Goal: Task Accomplishment & Management: Use online tool/utility

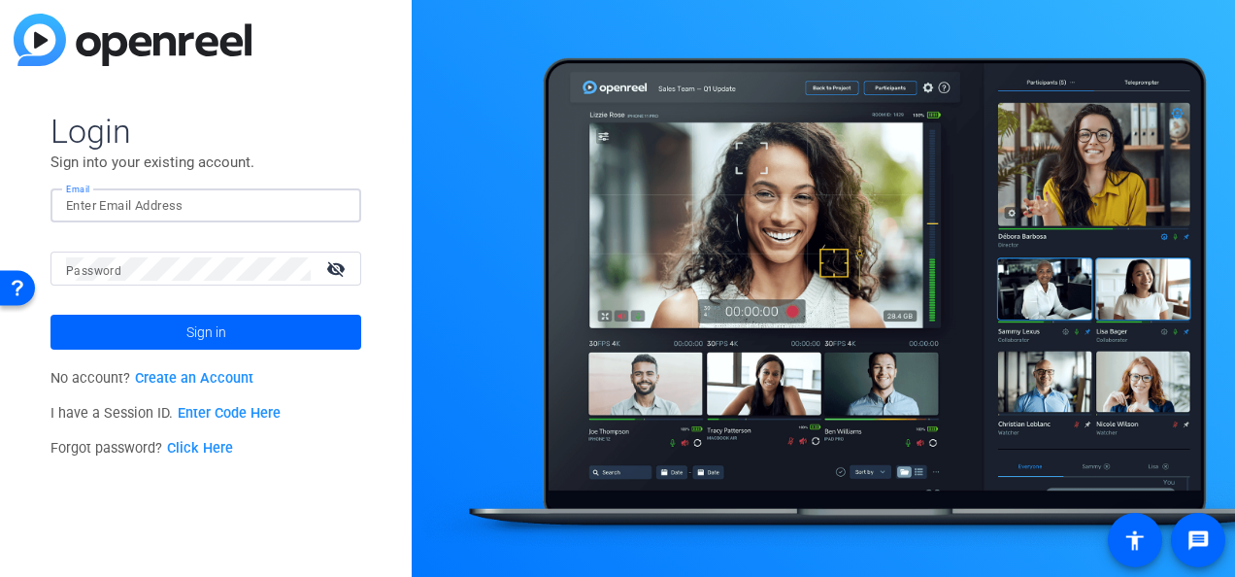
click at [203, 210] on input "Email" at bounding box center [206, 205] width 280 height 23
type input "[PERSON_NAME][EMAIL_ADDRESS][PERSON_NAME][DOMAIN_NAME]"
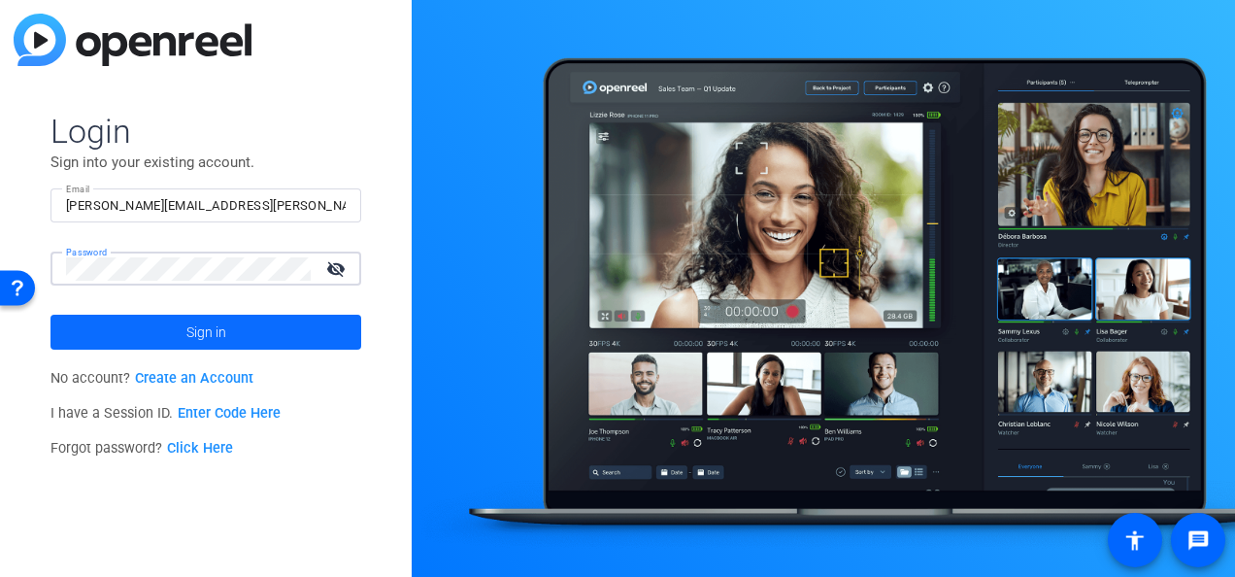
click at [163, 330] on span at bounding box center [205, 332] width 311 height 47
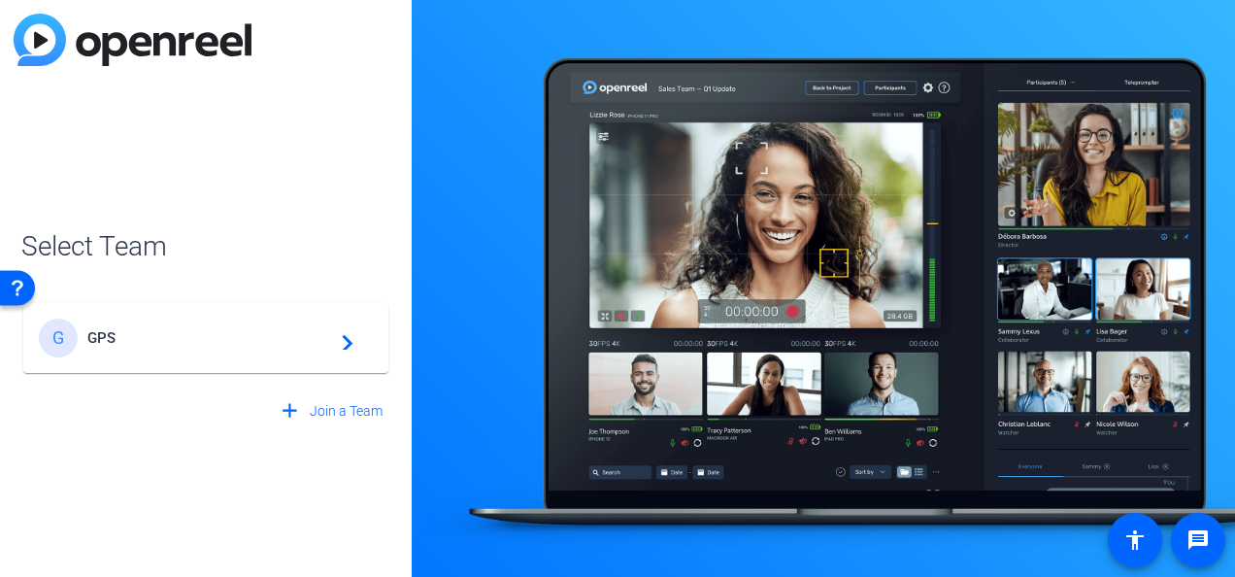
click at [352, 334] on mat-icon "navigate_next" at bounding box center [341, 337] width 23 height 23
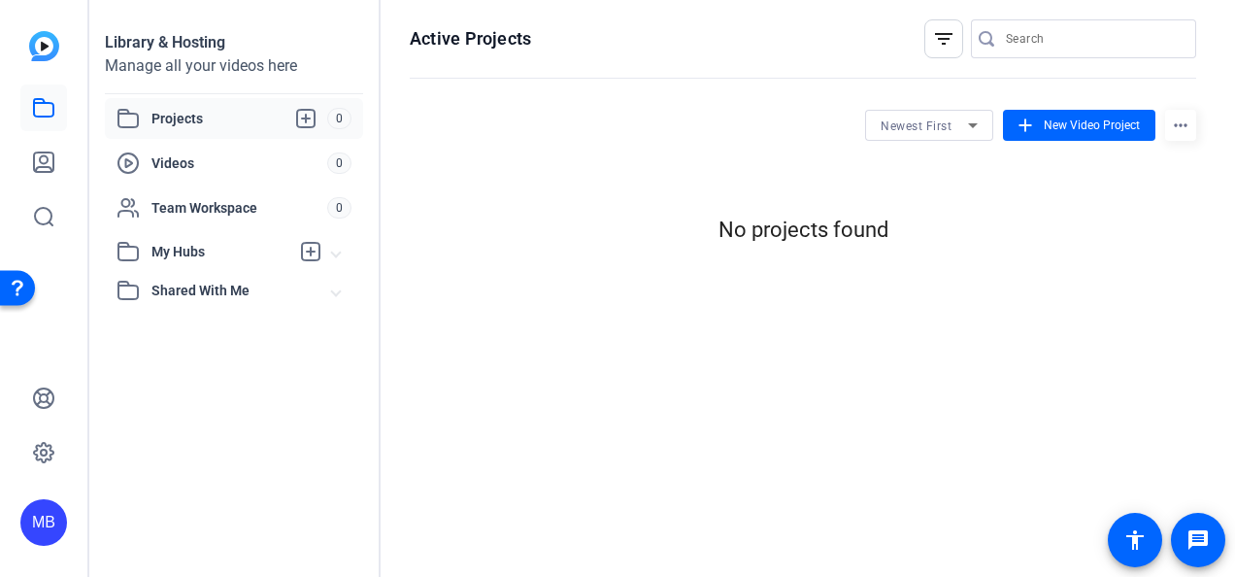
click at [46, 45] on img at bounding box center [44, 46] width 30 height 30
click at [1069, 121] on span "New Video Project" at bounding box center [1092, 124] width 96 height 17
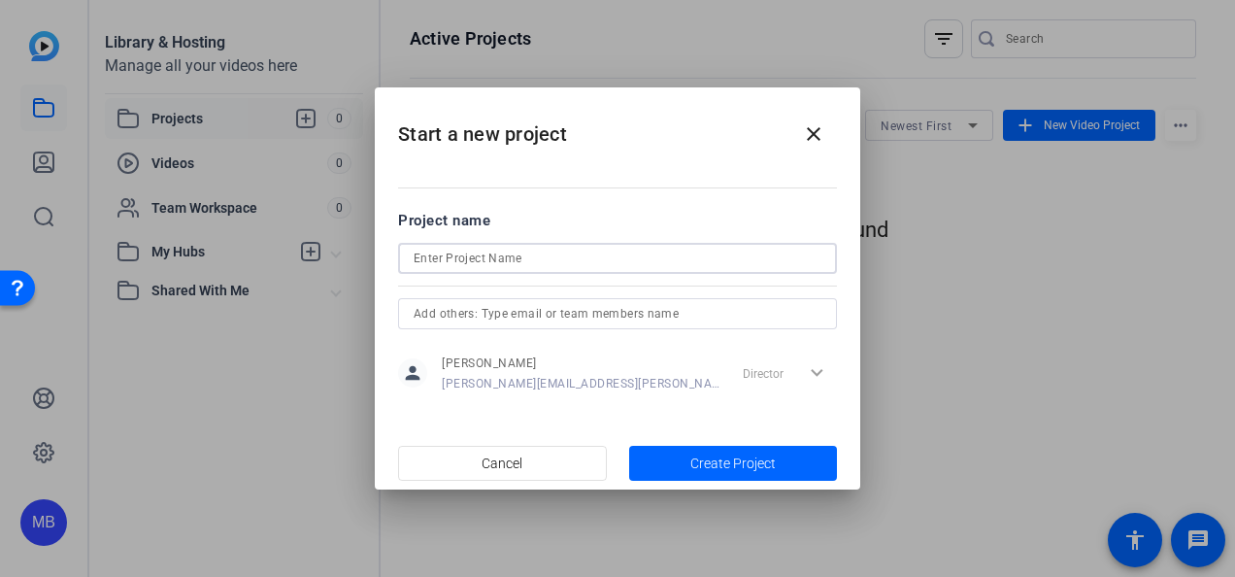
click at [718, 260] on input at bounding box center [618, 258] width 408 height 23
type input "Test"
click at [763, 466] on span "Create Project" at bounding box center [732, 463] width 85 height 20
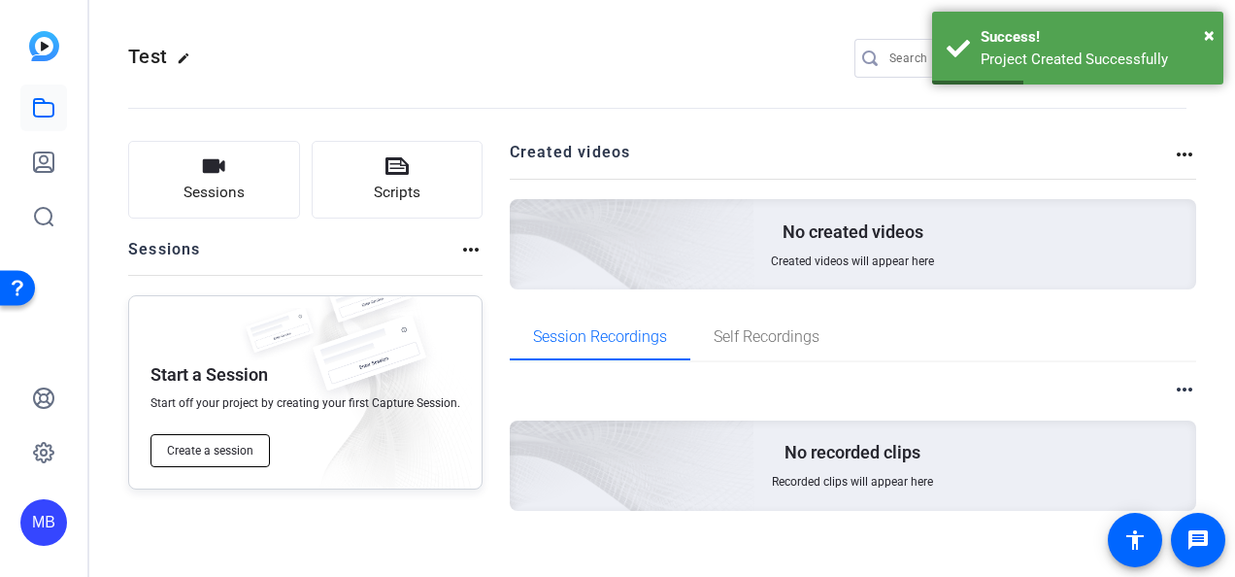
click at [231, 450] on span "Create a session" at bounding box center [210, 451] width 86 height 16
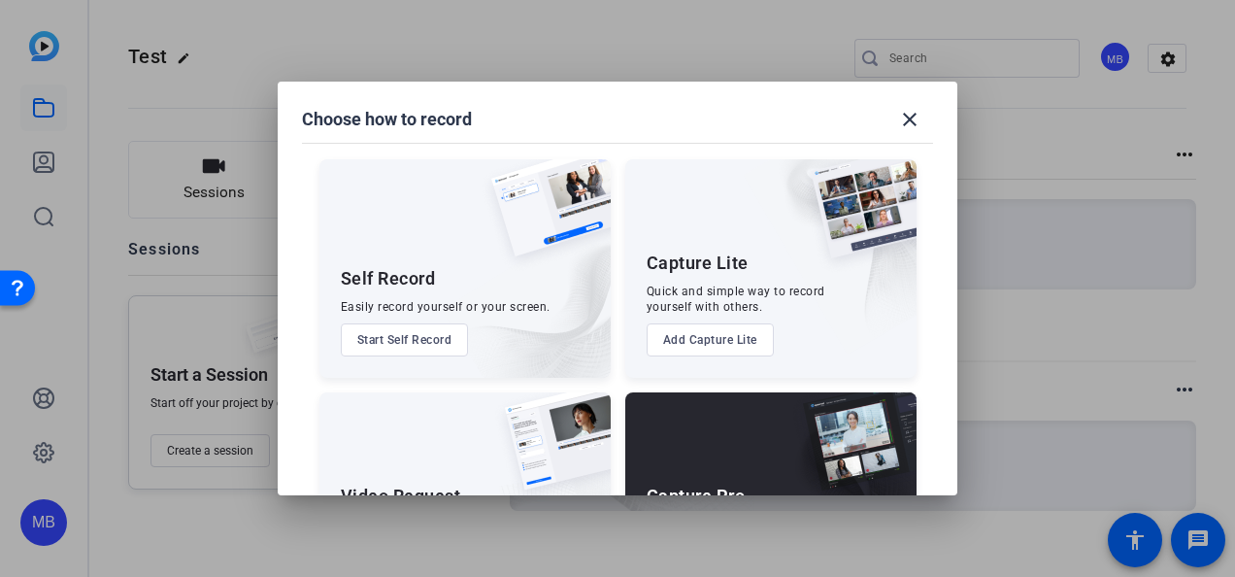
click at [429, 344] on button "Start Self Record" at bounding box center [405, 339] width 128 height 33
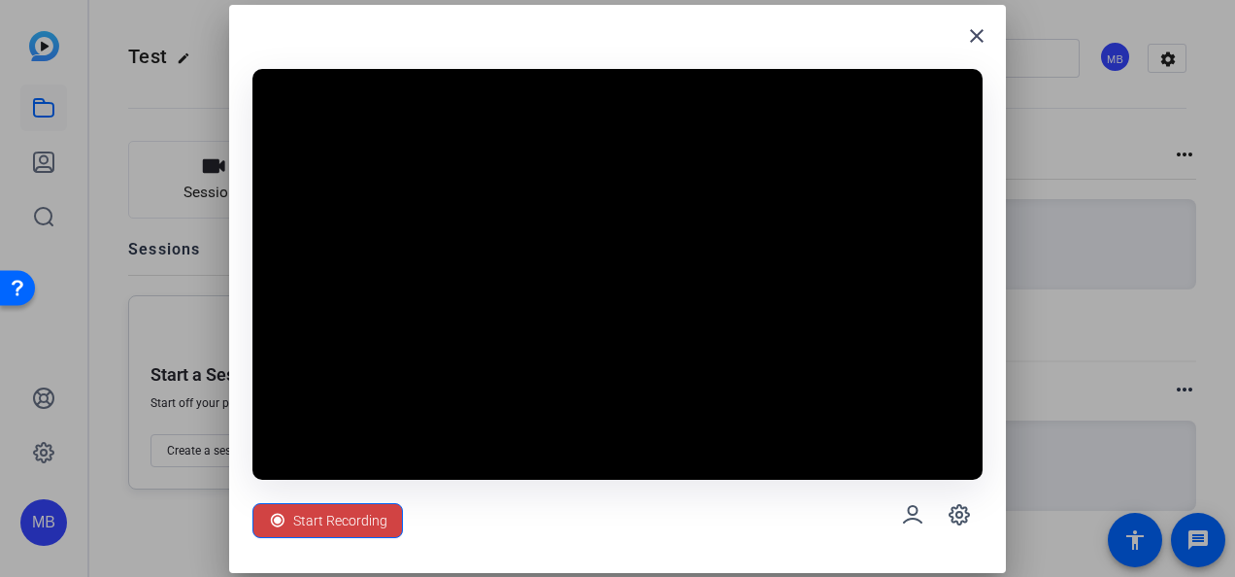
click at [858, 47] on div "close" at bounding box center [617, 43] width 730 height 31
click at [361, 529] on span "Start Recording" at bounding box center [340, 520] width 94 height 37
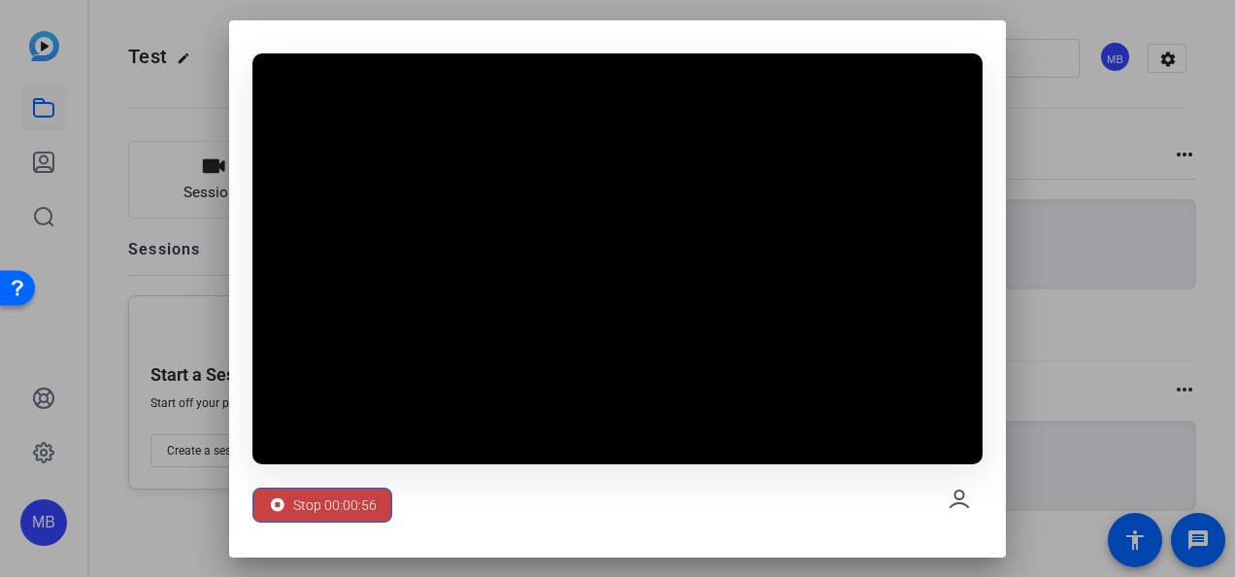
click at [337, 502] on span "Stop 00:00:56" at bounding box center [334, 504] width 83 height 37
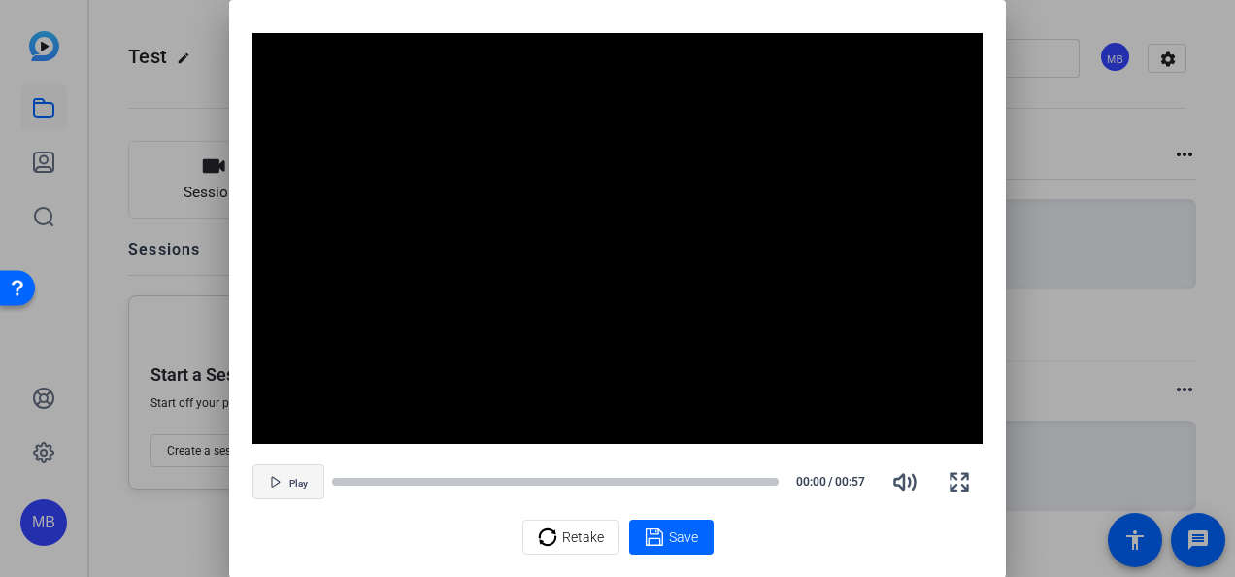
click at [285, 484] on span "button" at bounding box center [288, 481] width 70 height 47
click at [299, 480] on span "Pause" at bounding box center [298, 484] width 26 height 12
click at [1050, 543] on div at bounding box center [617, 288] width 1235 height 577
click at [961, 483] on icon "button" at bounding box center [958, 481] width 23 height 23
click at [571, 536] on span "Retake" at bounding box center [583, 536] width 42 height 37
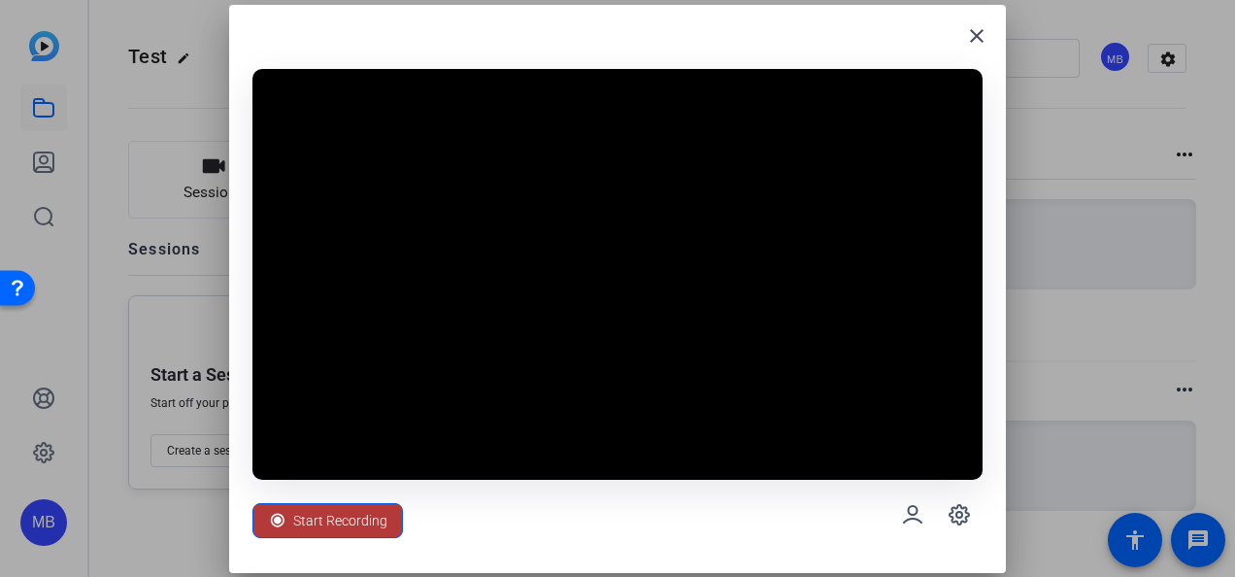
click at [321, 513] on span "Start Recording" at bounding box center [340, 520] width 94 height 37
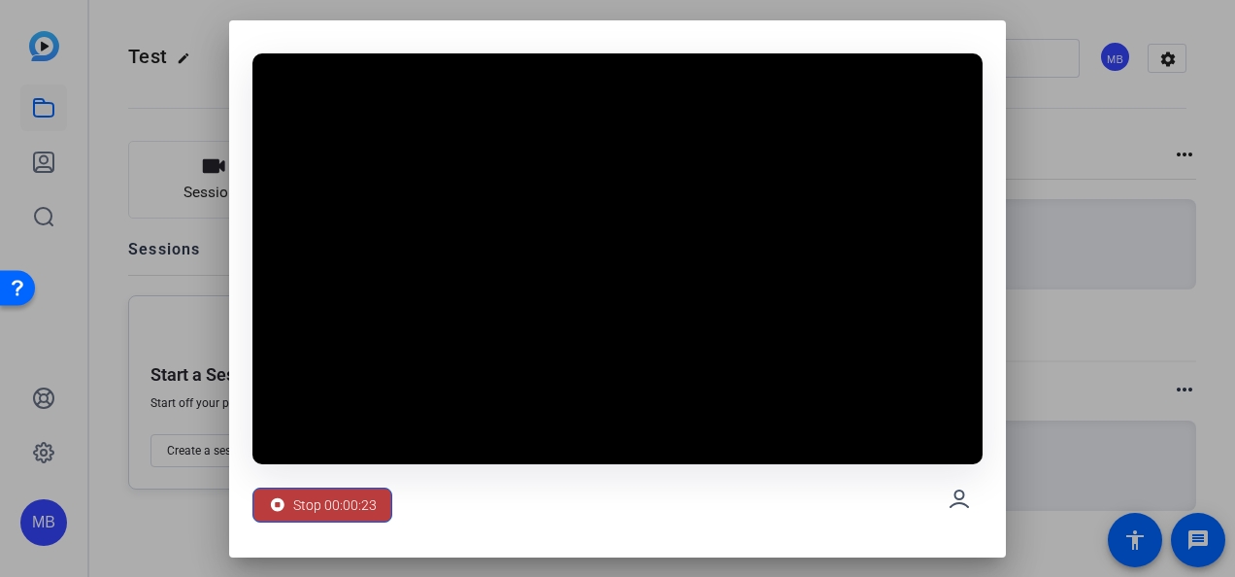
click at [321, 513] on span "Stop 00:00:23" at bounding box center [334, 504] width 83 height 37
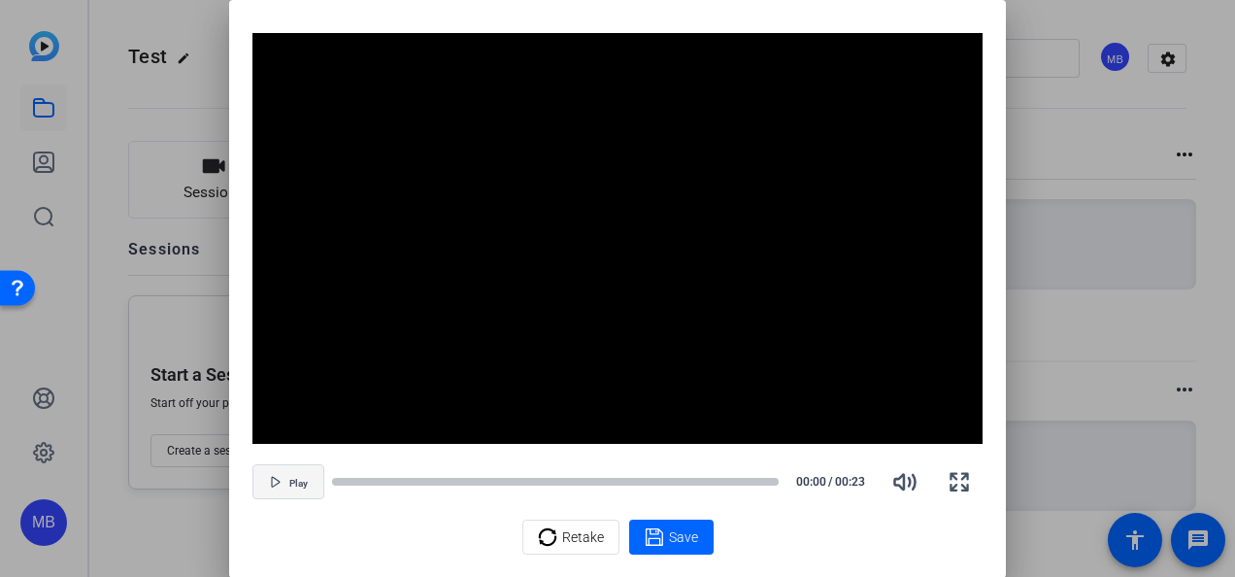
click at [271, 484] on icon "button" at bounding box center [275, 482] width 8 height 10
click at [283, 493] on span "button" at bounding box center [288, 481] width 70 height 47
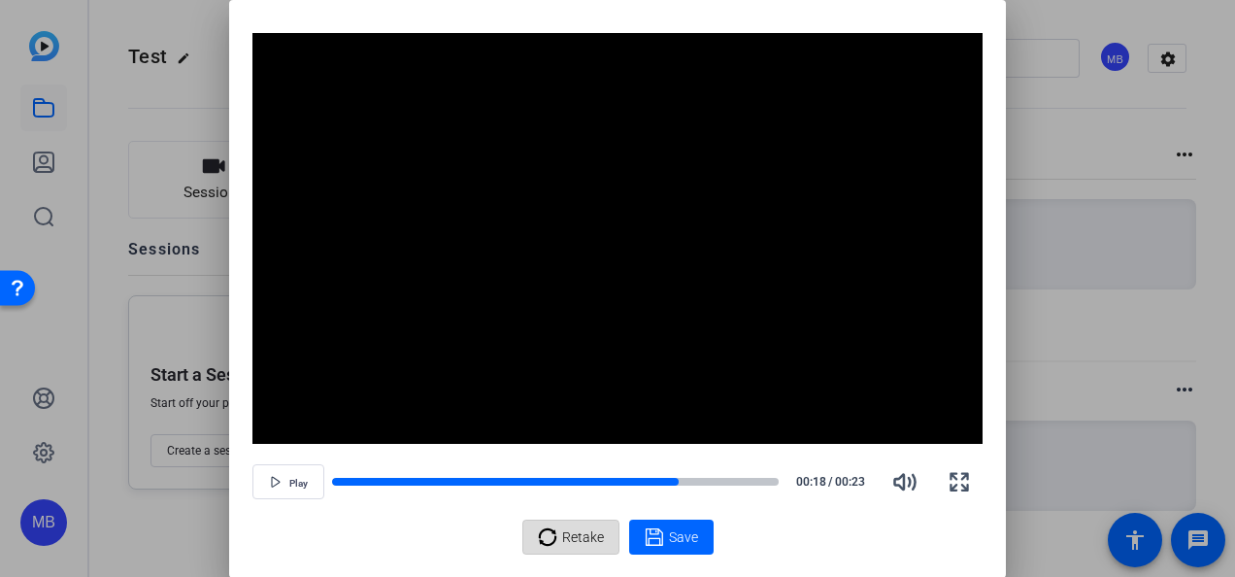
click at [564, 541] on span "Retake" at bounding box center [583, 536] width 42 height 37
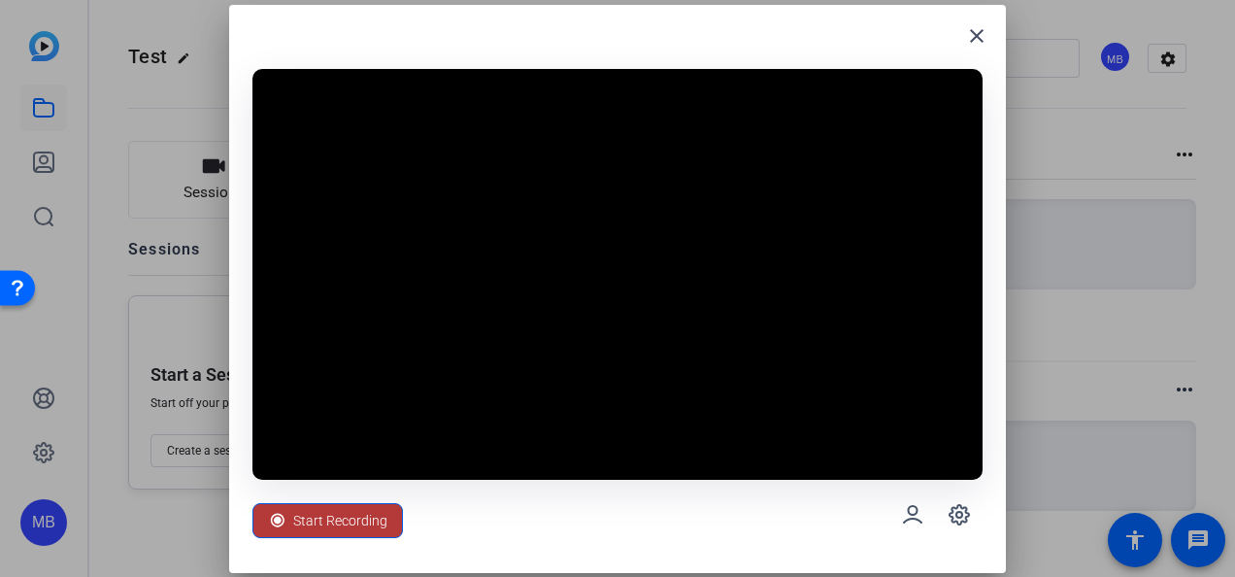
click at [376, 512] on span "Start Recording" at bounding box center [340, 520] width 94 height 37
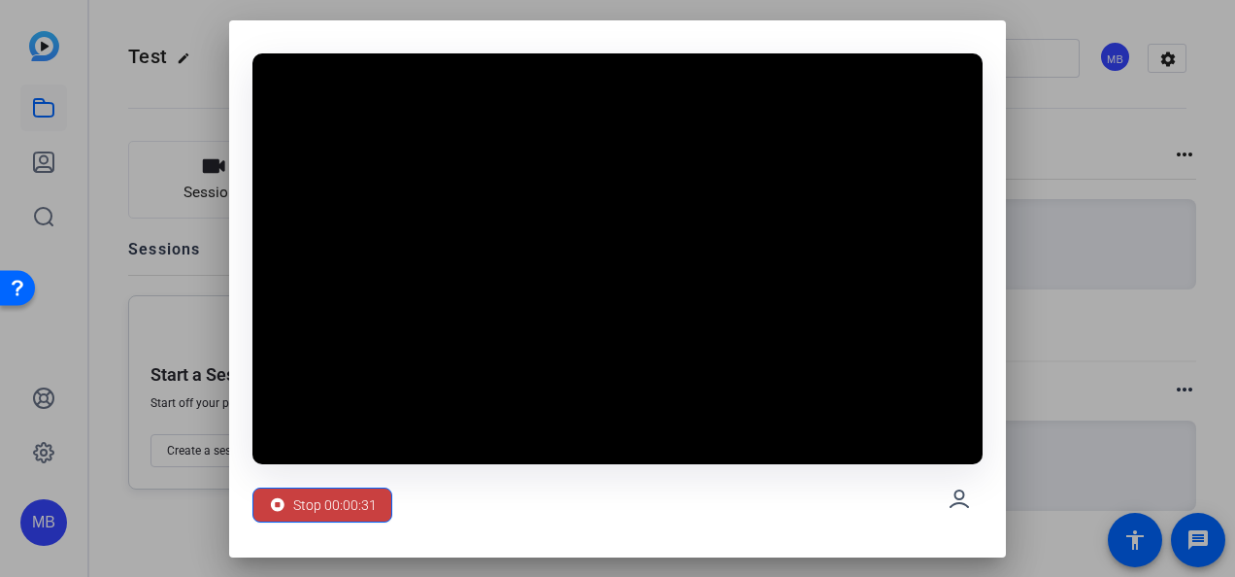
drag, startPoint x: 376, startPoint y: 514, endPoint x: 344, endPoint y: 494, distance: 38.0
click at [344, 494] on button "Stop 00:00:31" at bounding box center [322, 504] width 140 height 35
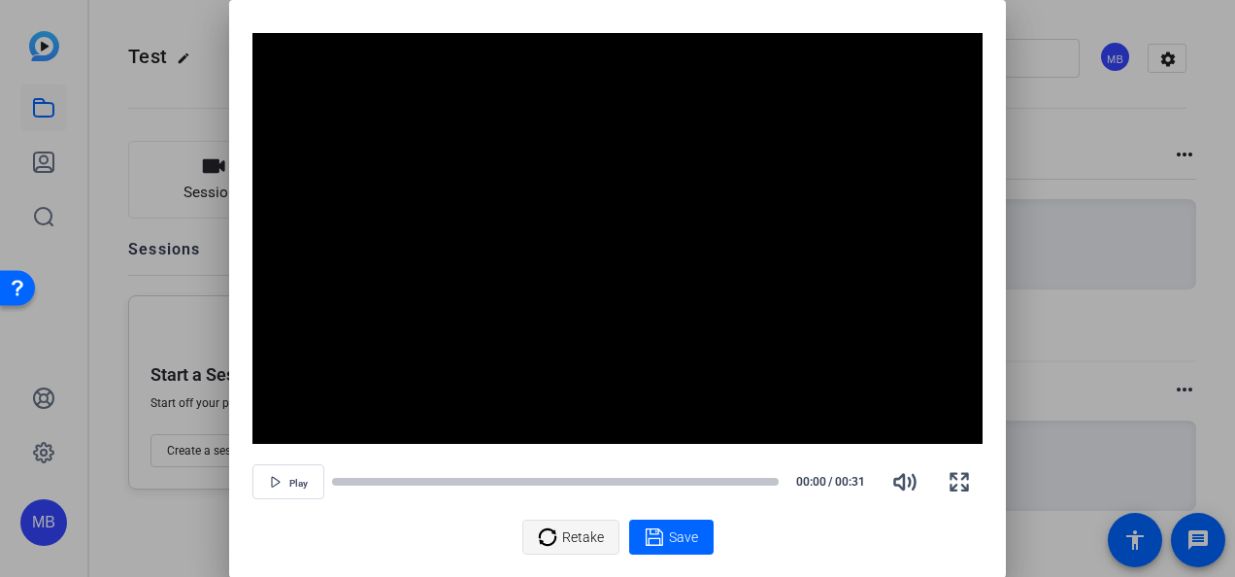
click at [571, 534] on span "Retake" at bounding box center [583, 536] width 42 height 37
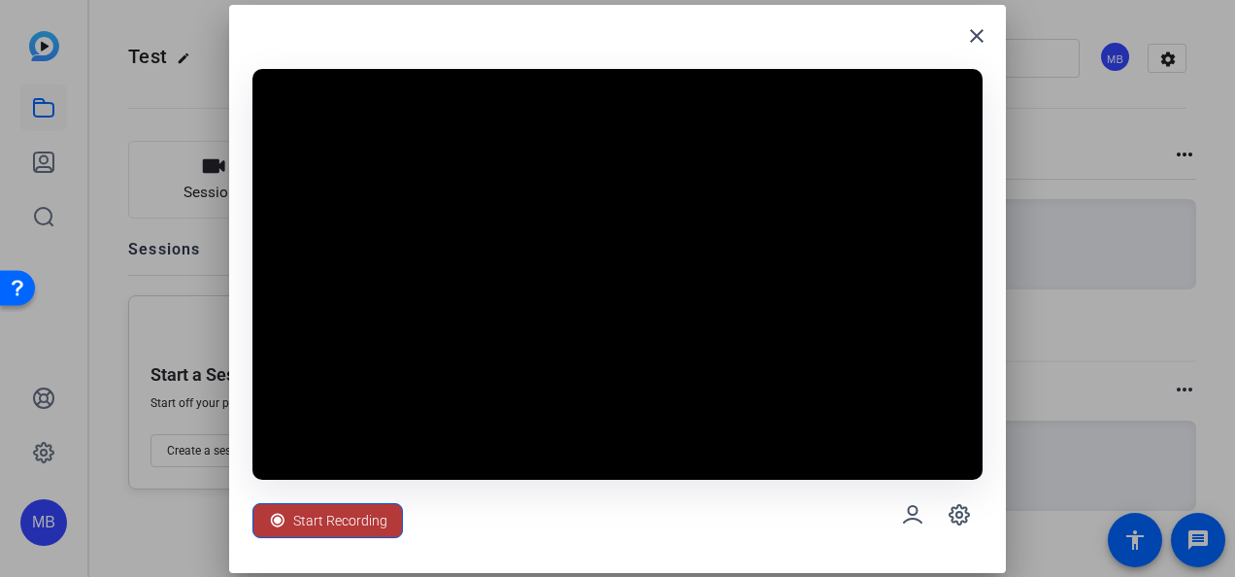
click at [380, 524] on span "Start Recording" at bounding box center [340, 520] width 94 height 37
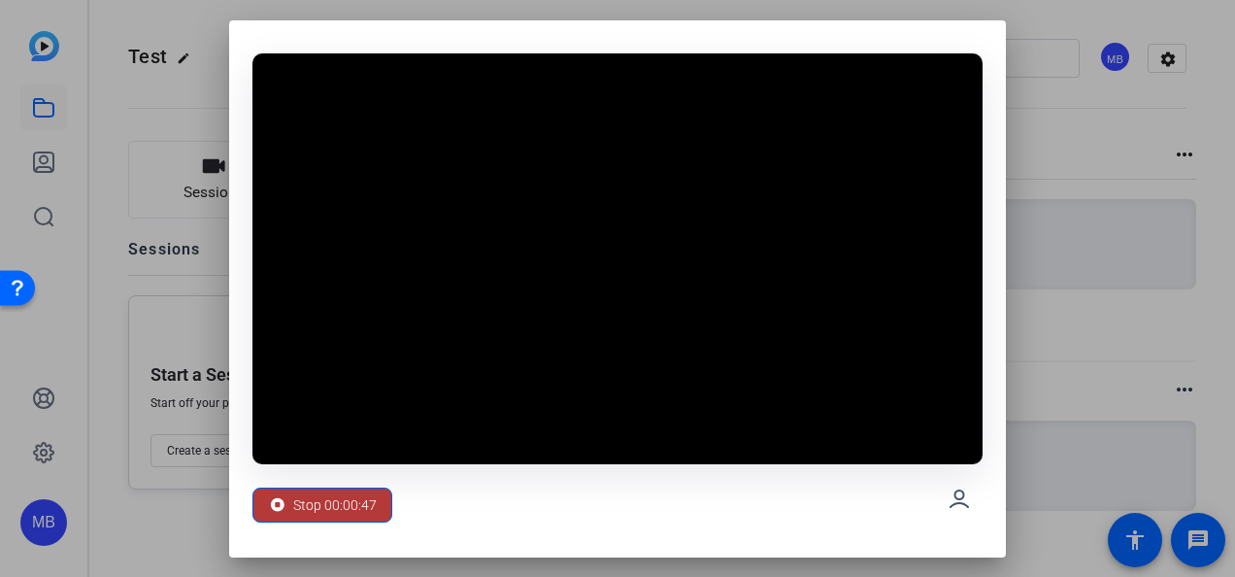
click at [348, 499] on span "Stop 00:00:47" at bounding box center [334, 504] width 83 height 37
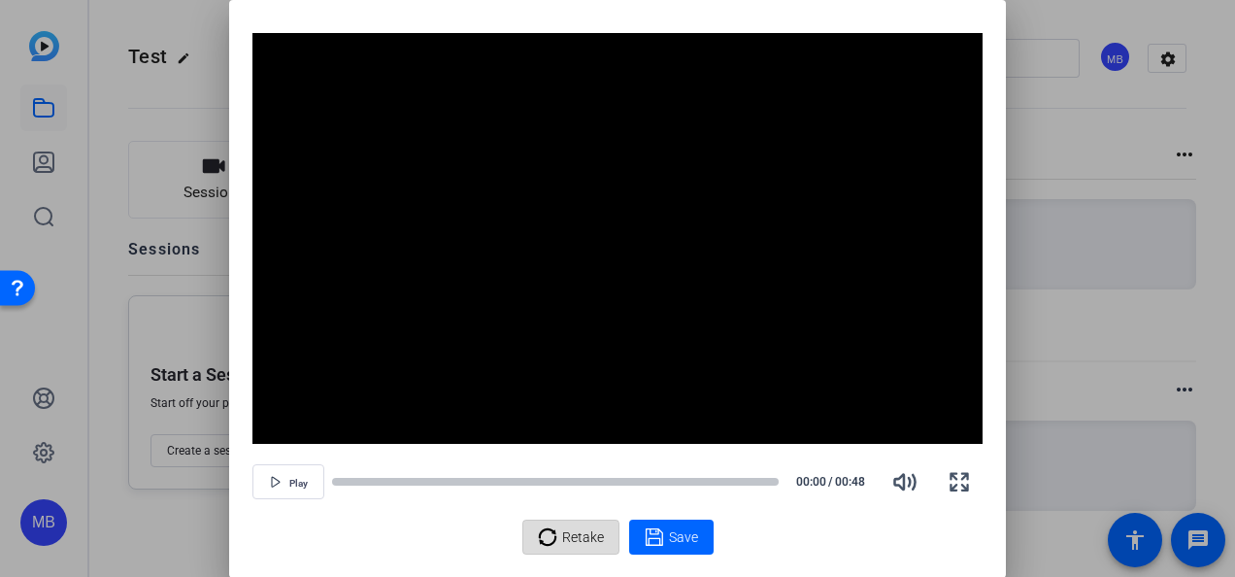
click at [568, 540] on span "Retake" at bounding box center [583, 536] width 42 height 37
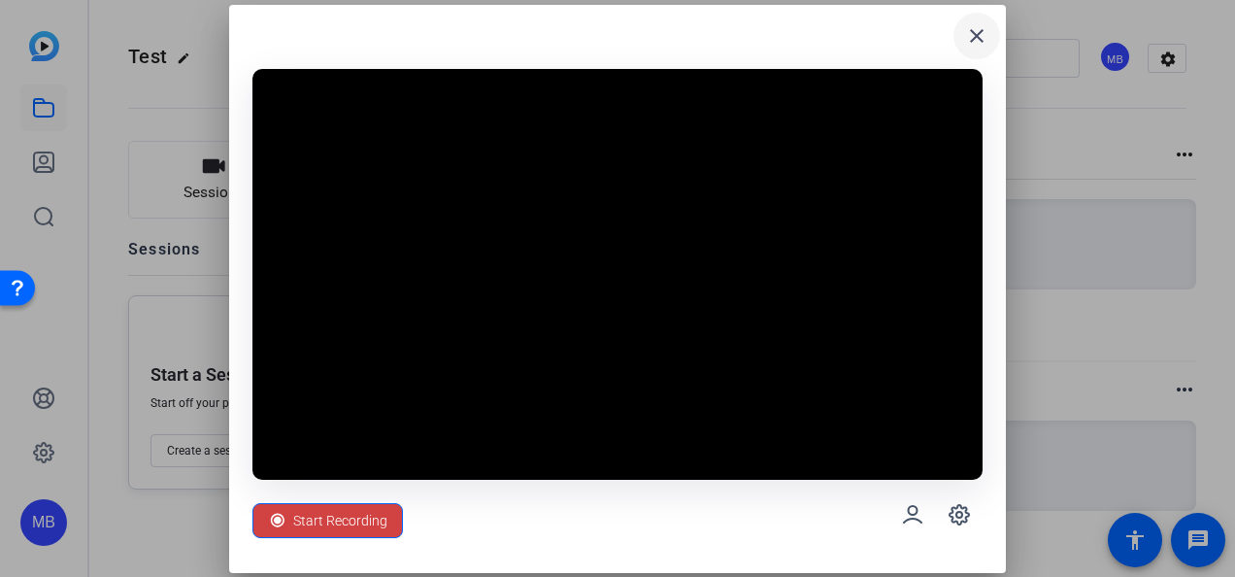
click at [975, 29] on mat-icon "close" at bounding box center [976, 35] width 23 height 23
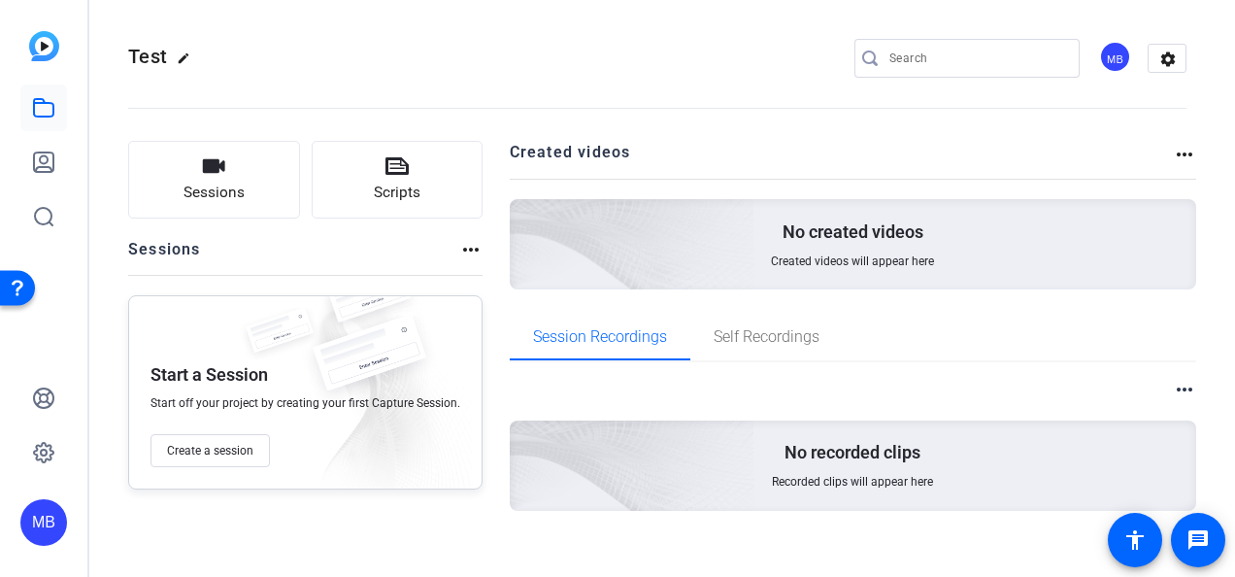
click at [1099, 57] on div "MB" at bounding box center [1115, 57] width 32 height 32
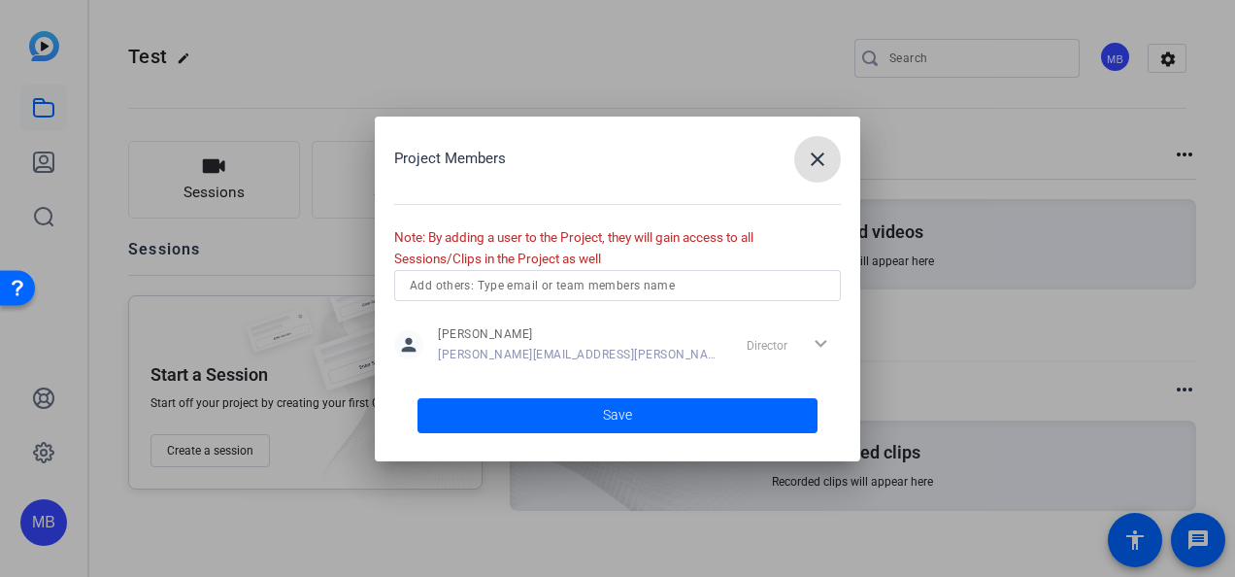
click at [38, 517] on div at bounding box center [617, 288] width 1235 height 577
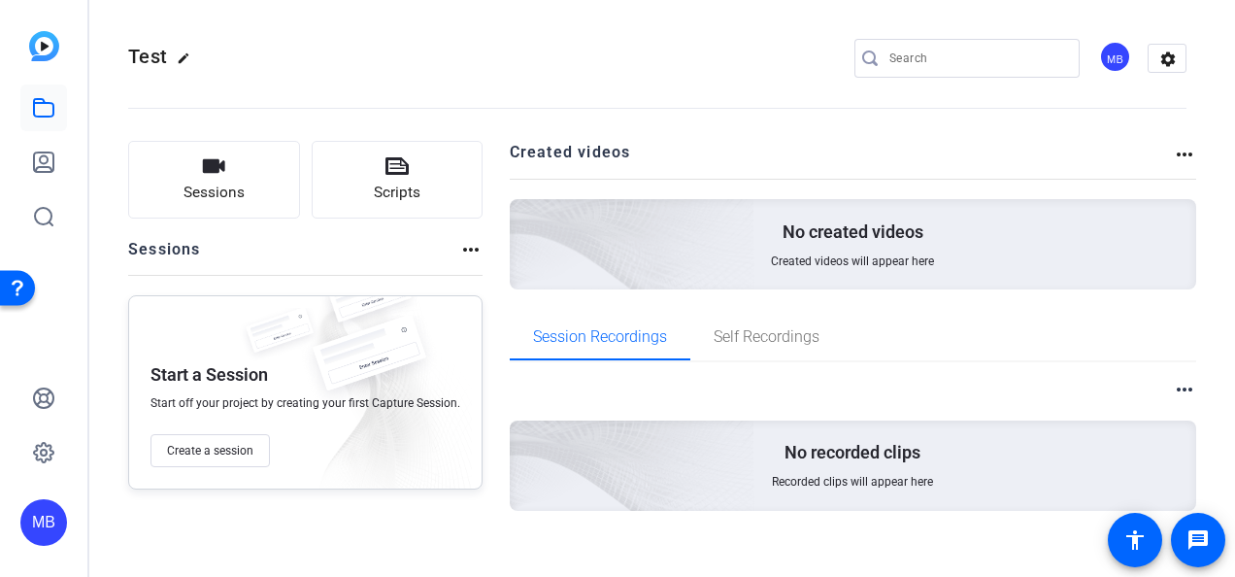
click at [38, 519] on div "MB" at bounding box center [43, 522] width 47 height 47
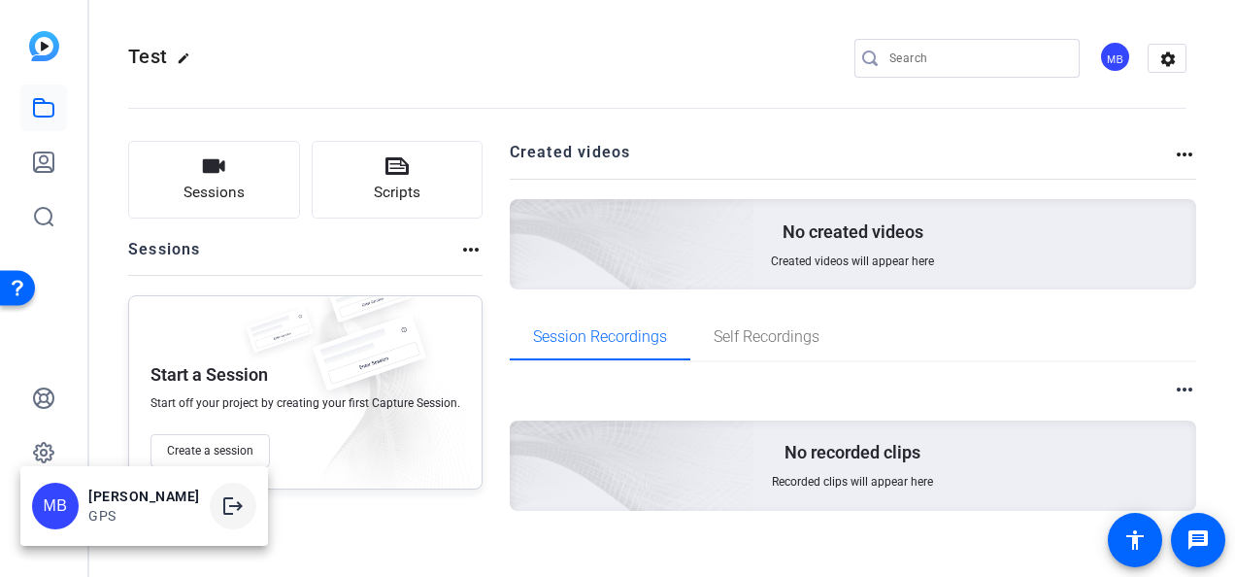
click at [227, 503] on mat-icon "logout" at bounding box center [232, 505] width 23 height 23
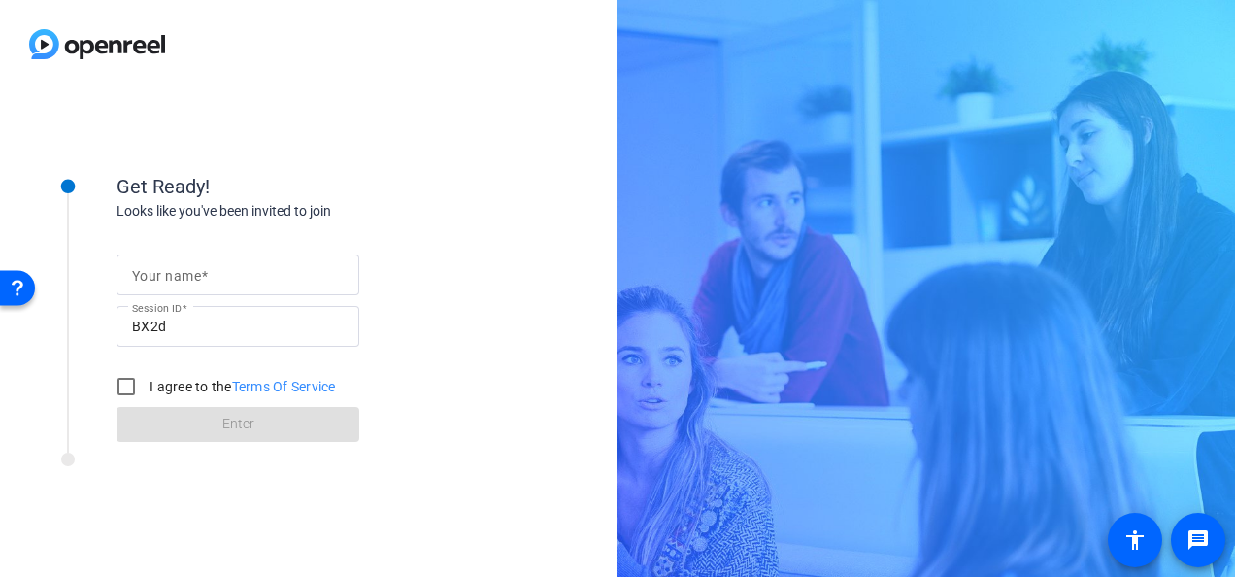
click at [247, 266] on input "Your name" at bounding box center [238, 274] width 212 height 23
type input "[PERSON_NAME]"
click at [254, 326] on input "BX2d" at bounding box center [238, 326] width 212 height 23
click at [125, 381] on input "I agree to the Terms Of Service" at bounding box center [126, 386] width 39 height 39
checkbox input "true"
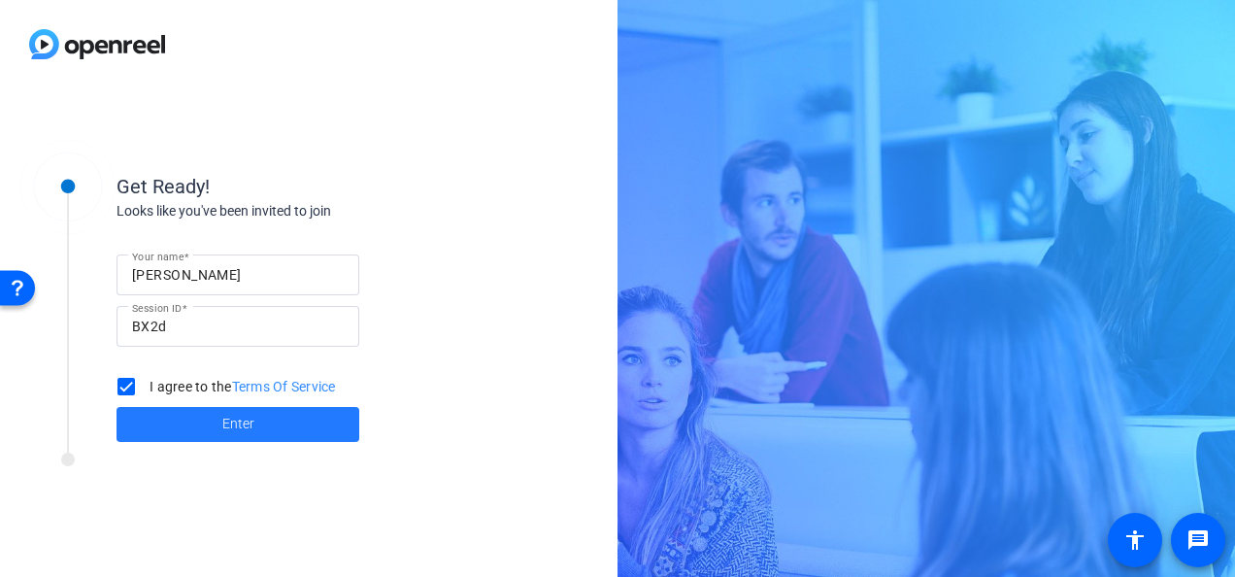
click at [169, 423] on span at bounding box center [237, 424] width 243 height 47
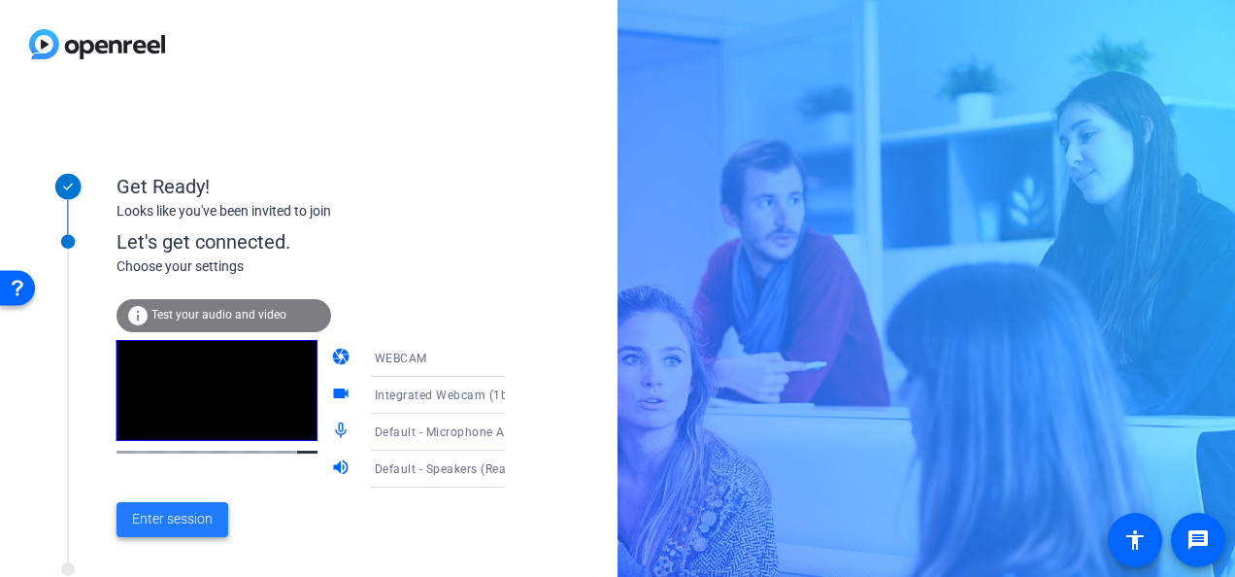
click at [200, 515] on span "Enter session" at bounding box center [172, 519] width 81 height 20
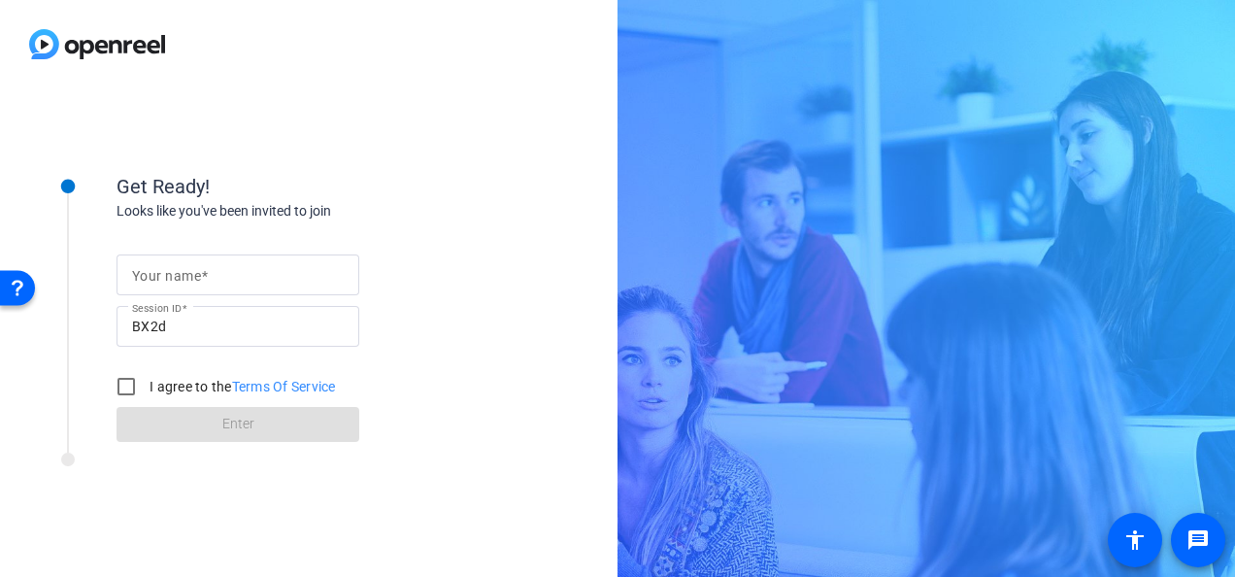
click at [272, 276] on input "Your name" at bounding box center [238, 274] width 212 height 23
type input "[PERSON_NAME]"
click at [196, 276] on mat-label "Your name" at bounding box center [166, 276] width 69 height 16
click at [196, 276] on input "Your name" at bounding box center [238, 274] width 212 height 23
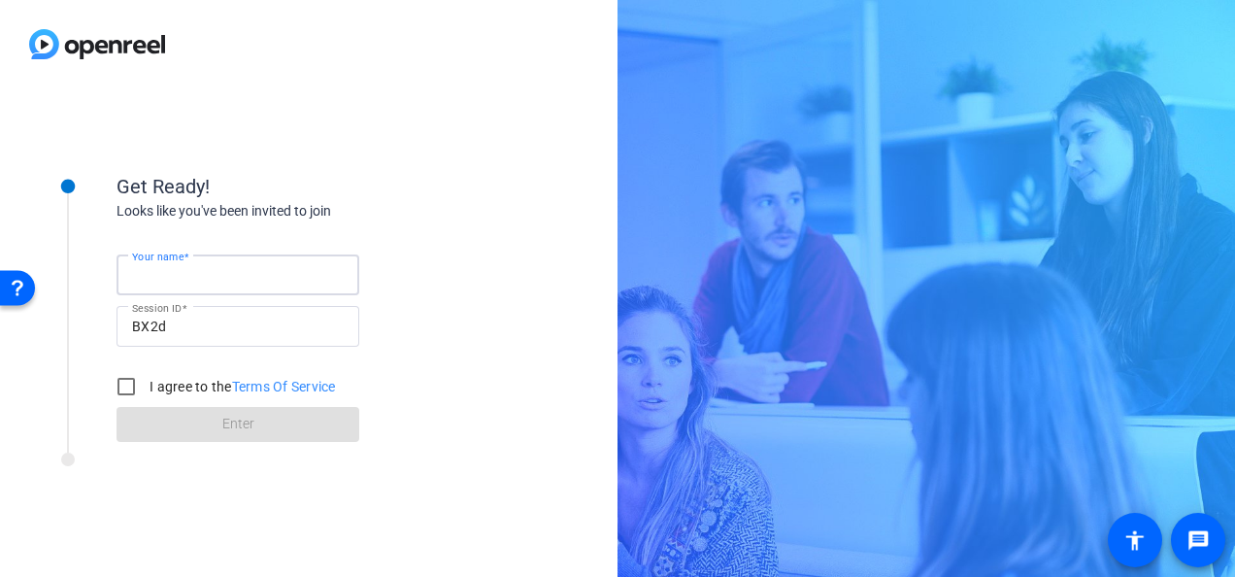
type input "[PERSON_NAME]"
click at [128, 389] on input "I agree to the Terms Of Service" at bounding box center [126, 386] width 39 height 39
checkbox input "true"
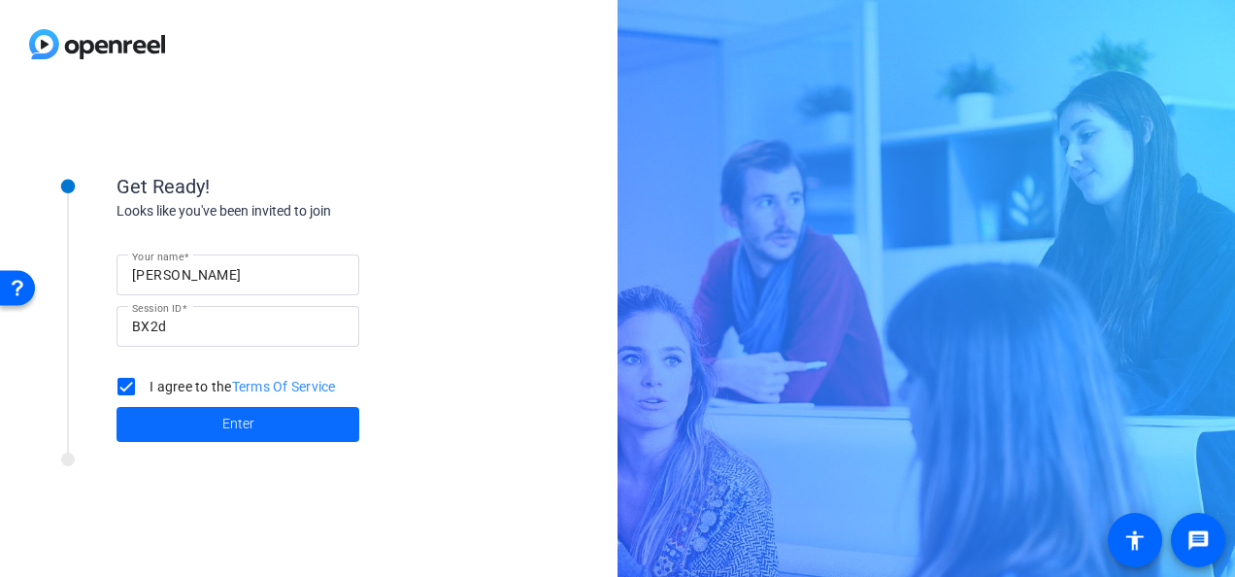
click at [184, 423] on span at bounding box center [237, 424] width 243 height 47
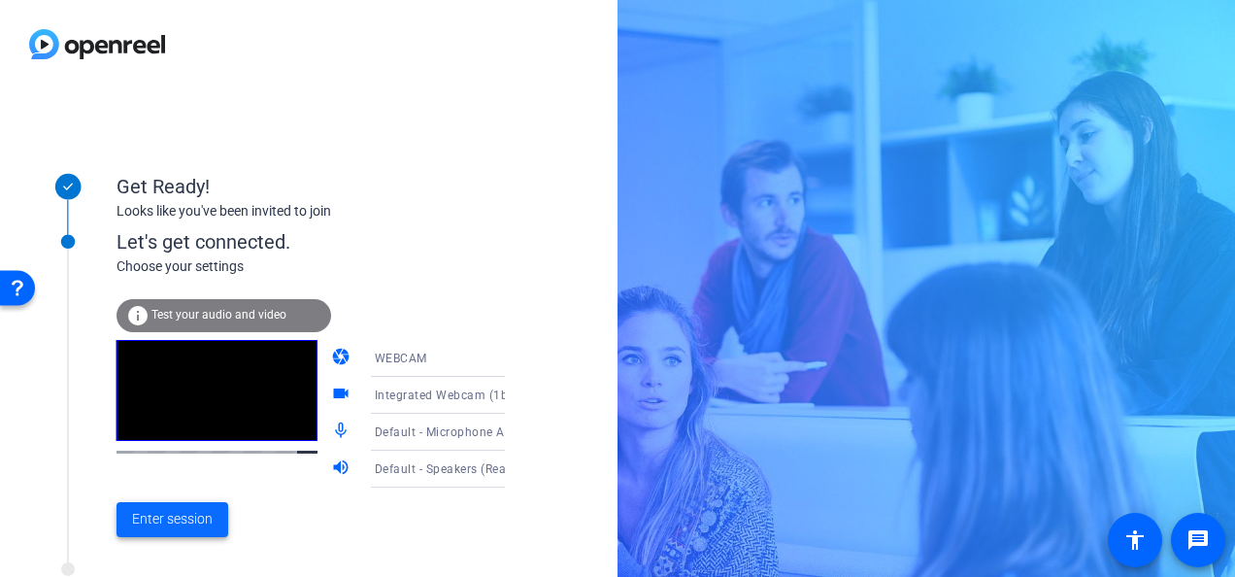
click at [183, 518] on span "Enter session" at bounding box center [172, 519] width 81 height 20
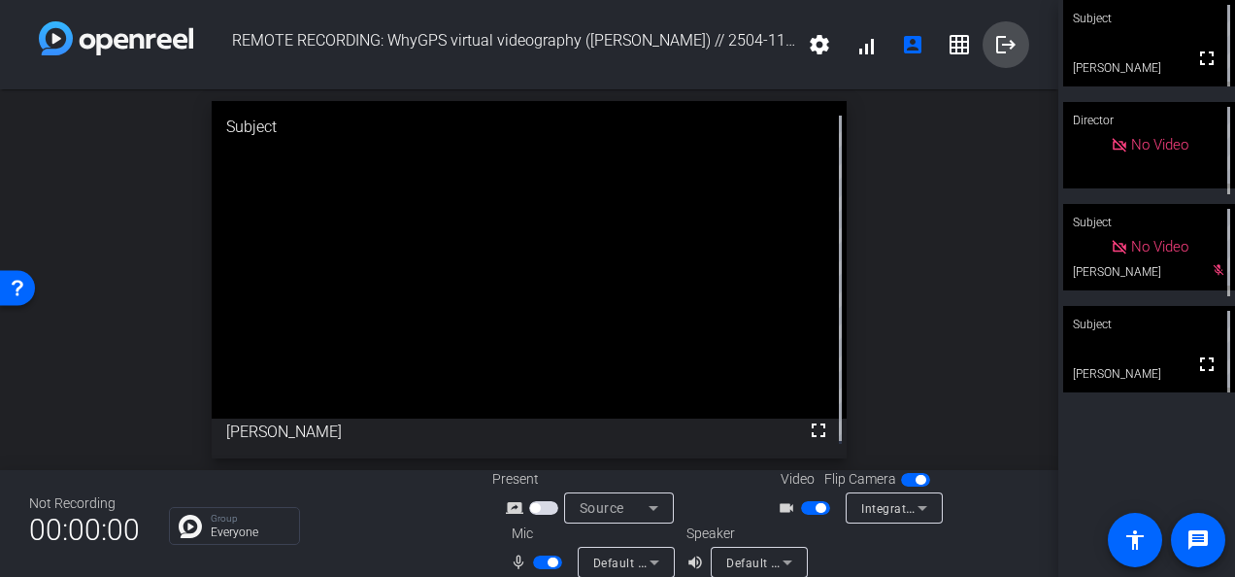
click at [1002, 43] on mat-icon "logout" at bounding box center [1005, 44] width 23 height 23
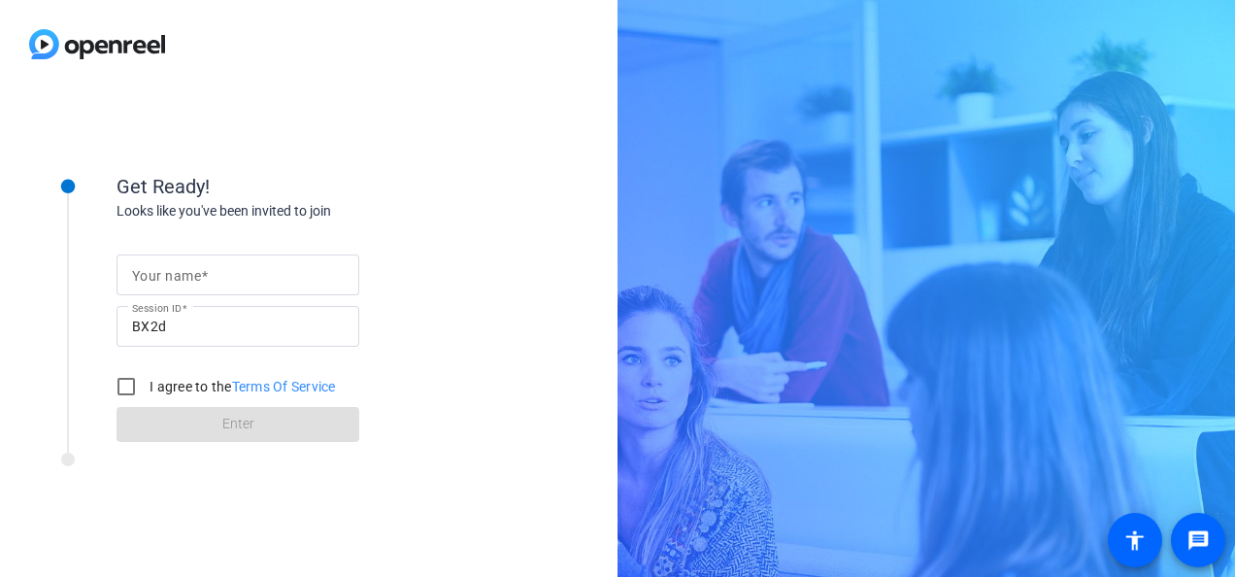
click at [154, 274] on mat-label "Your name" at bounding box center [166, 276] width 69 height 16
click at [154, 274] on input "Your name" at bounding box center [238, 274] width 212 height 23
click at [160, 278] on input "Your name" at bounding box center [238, 274] width 212 height 23
type input "[PERSON_NAME]"
click at [131, 386] on input "I agree to the Terms Of Service" at bounding box center [126, 386] width 39 height 39
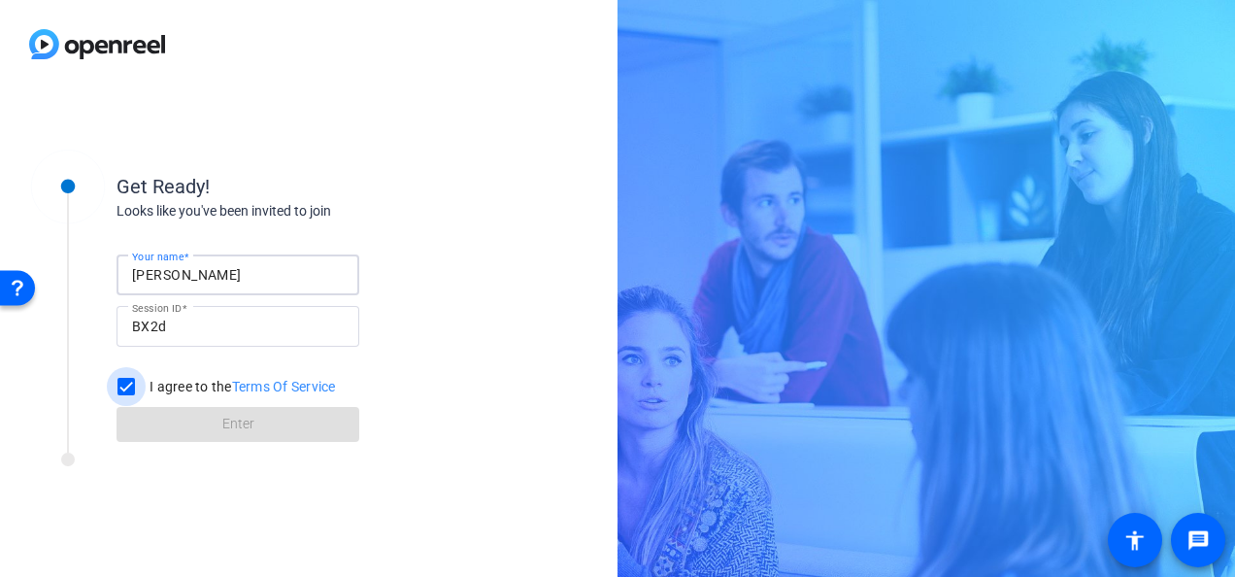
checkbox input "true"
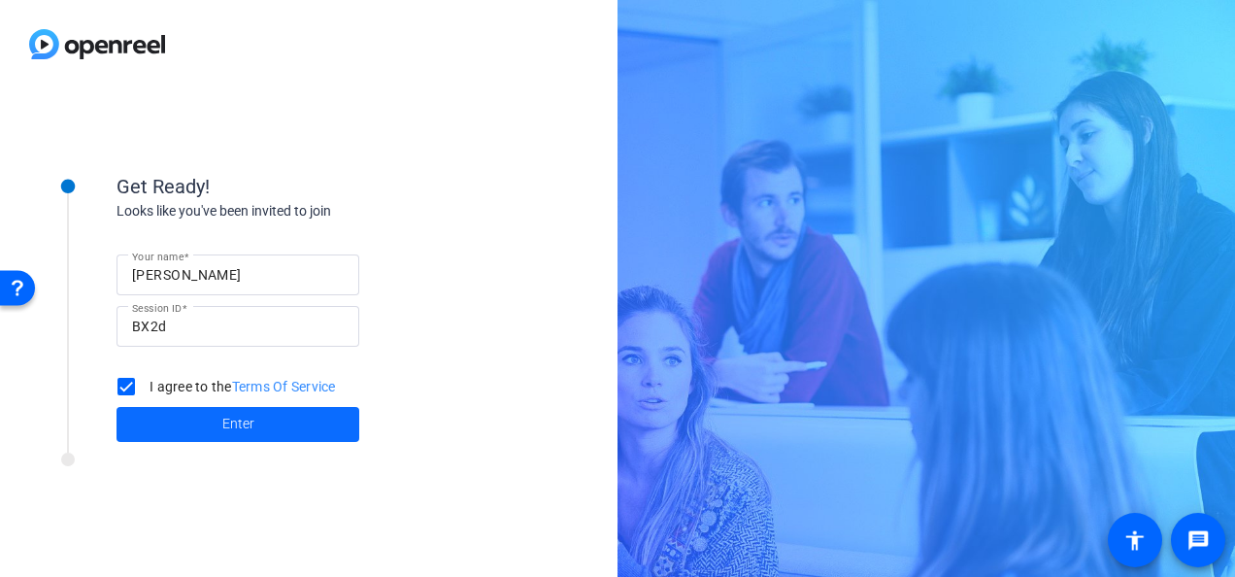
click at [188, 415] on span at bounding box center [237, 424] width 243 height 47
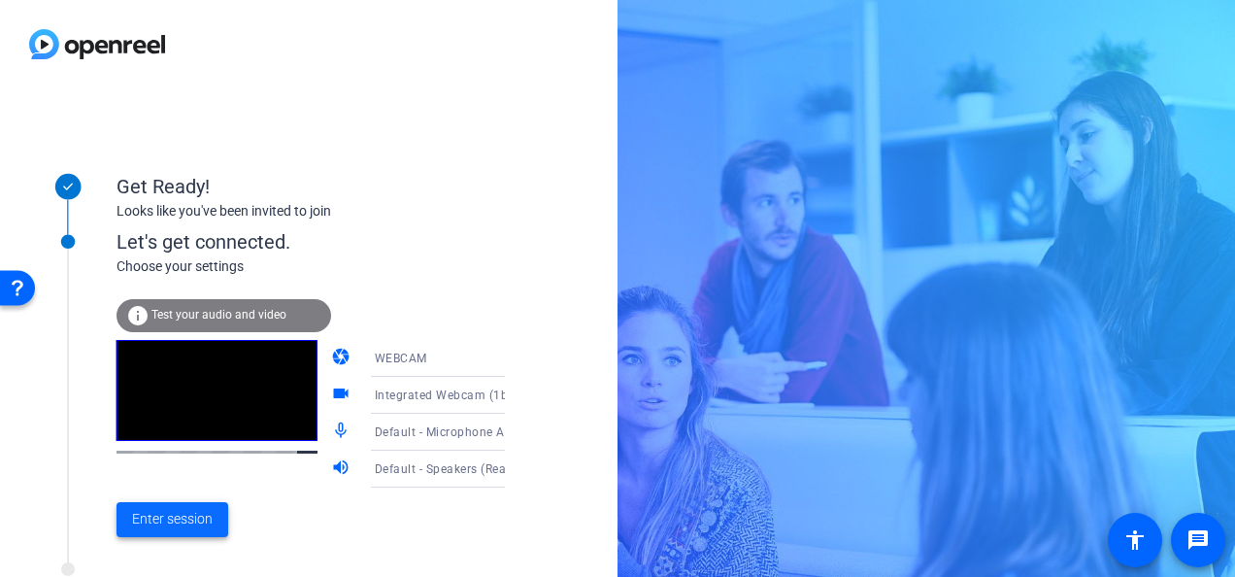
click at [163, 523] on span "Enter session" at bounding box center [172, 519] width 81 height 20
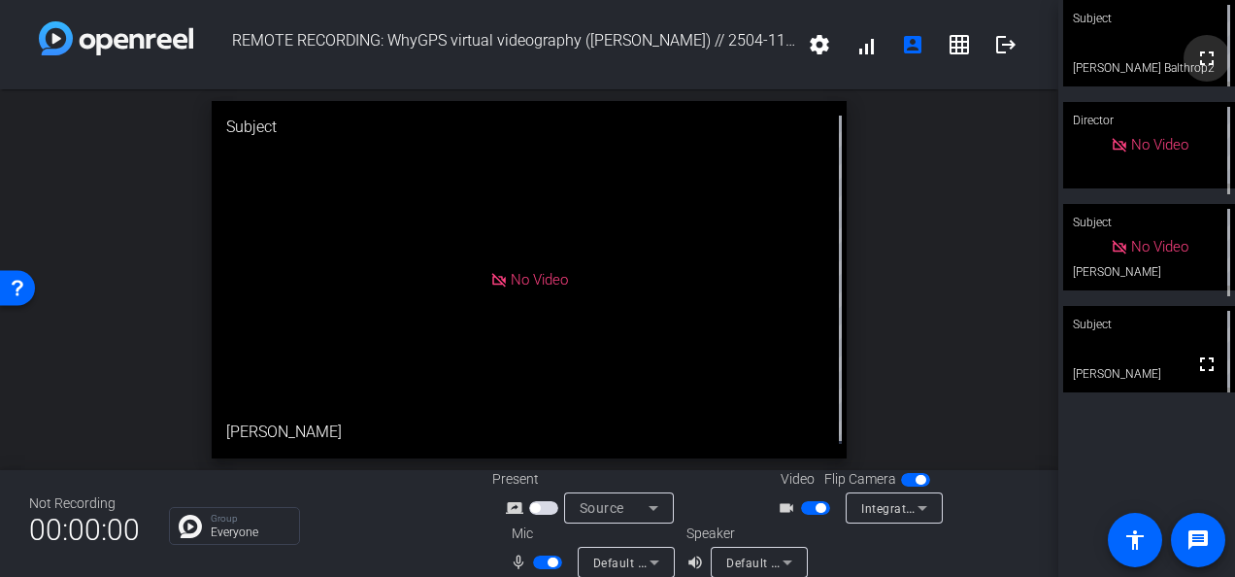
click at [1199, 60] on mat-icon "fullscreen" at bounding box center [1206, 58] width 23 height 23
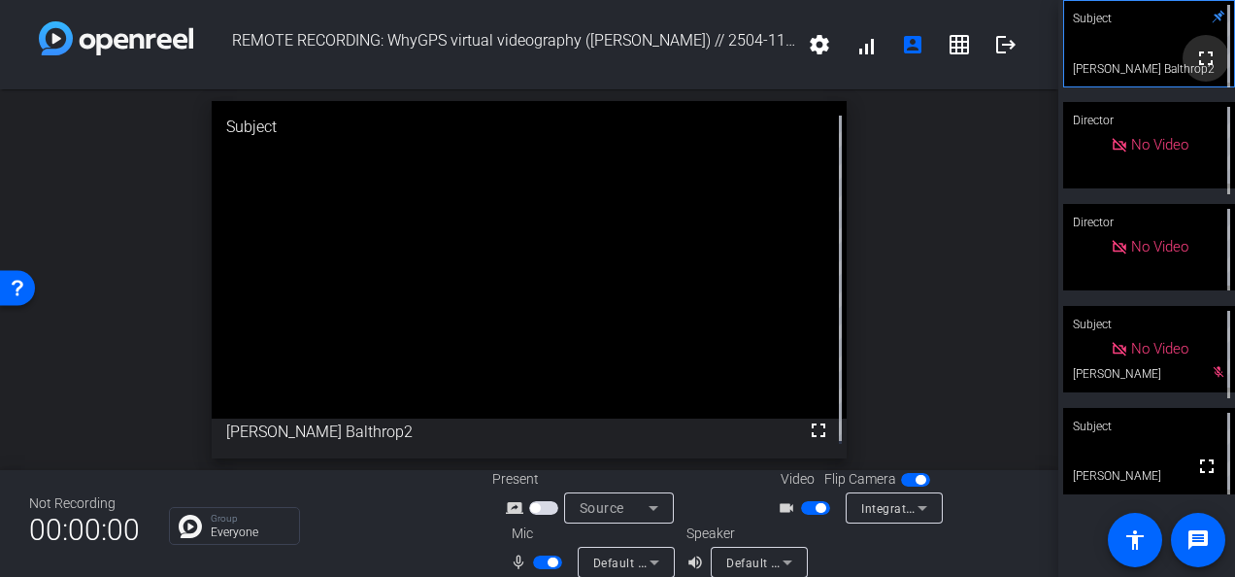
click at [1194, 67] on mat-icon "fullscreen" at bounding box center [1205, 58] width 23 height 23
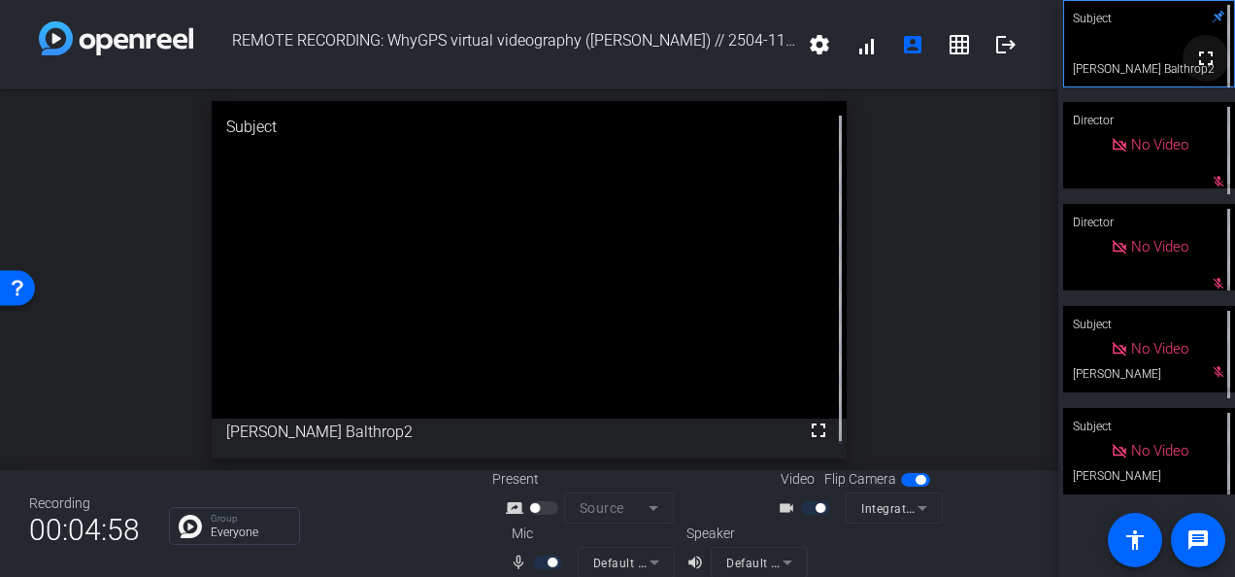
click at [1194, 56] on mat-icon "fullscreen" at bounding box center [1205, 58] width 23 height 23
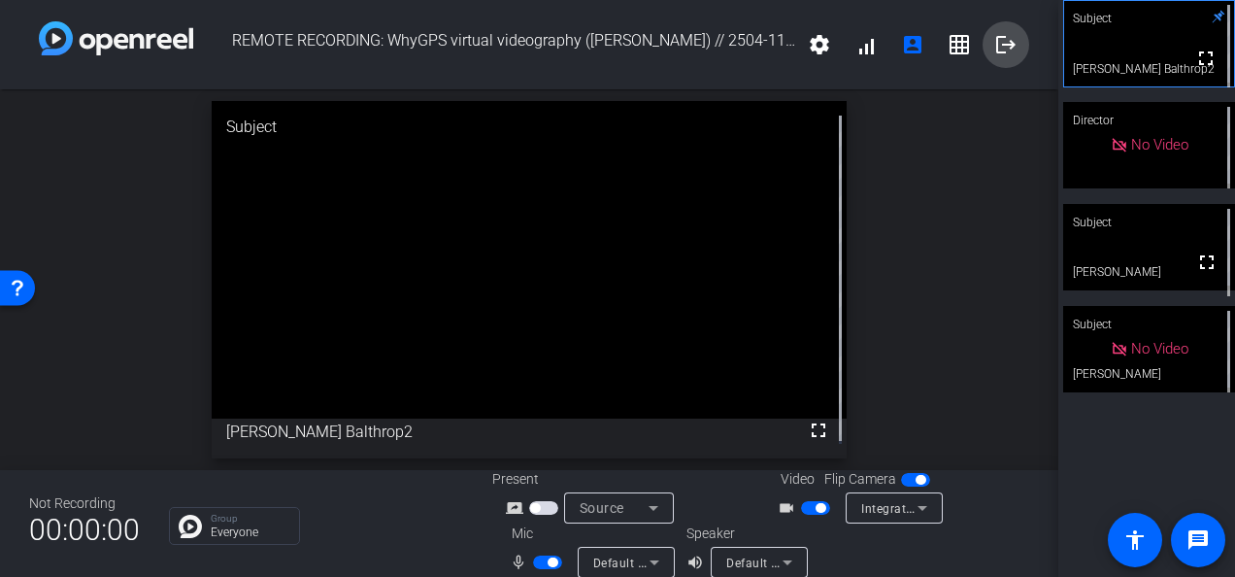
click at [994, 35] on mat-icon "logout" at bounding box center [1005, 44] width 23 height 23
